Goal: Task Accomplishment & Management: Manage account settings

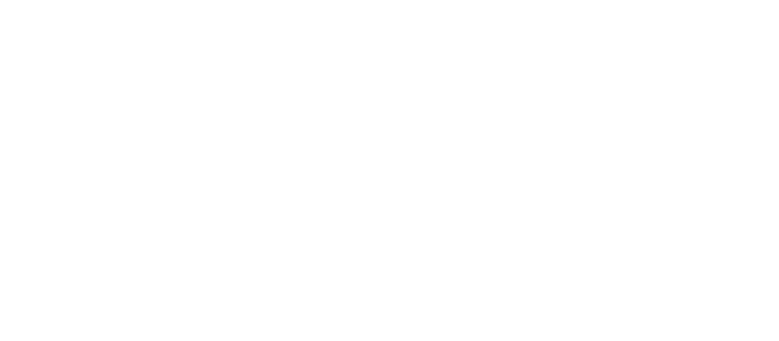
click at [471, 0] on html at bounding box center [389, 0] width 779 height 0
